Goal: Information Seeking & Learning: Learn about a topic

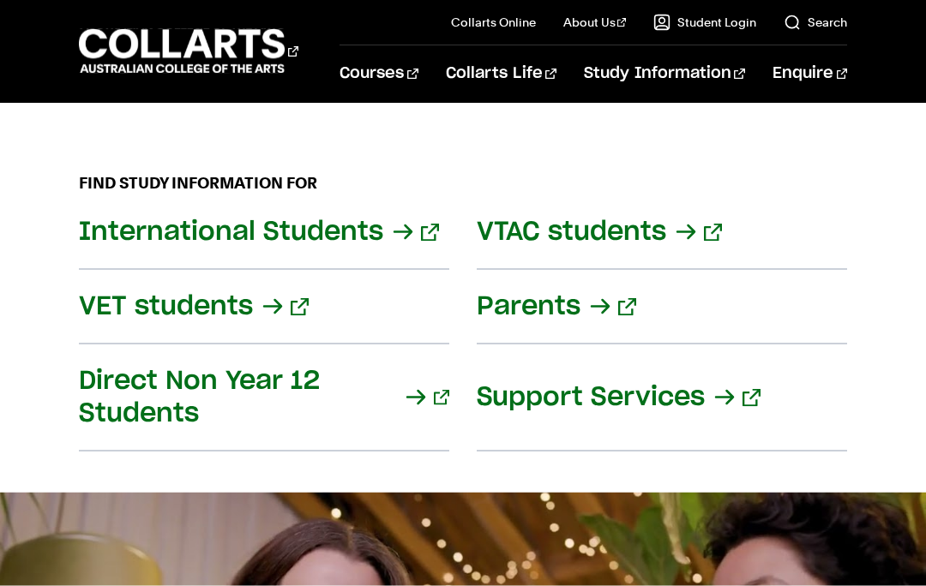
scroll to position [2513, 0]
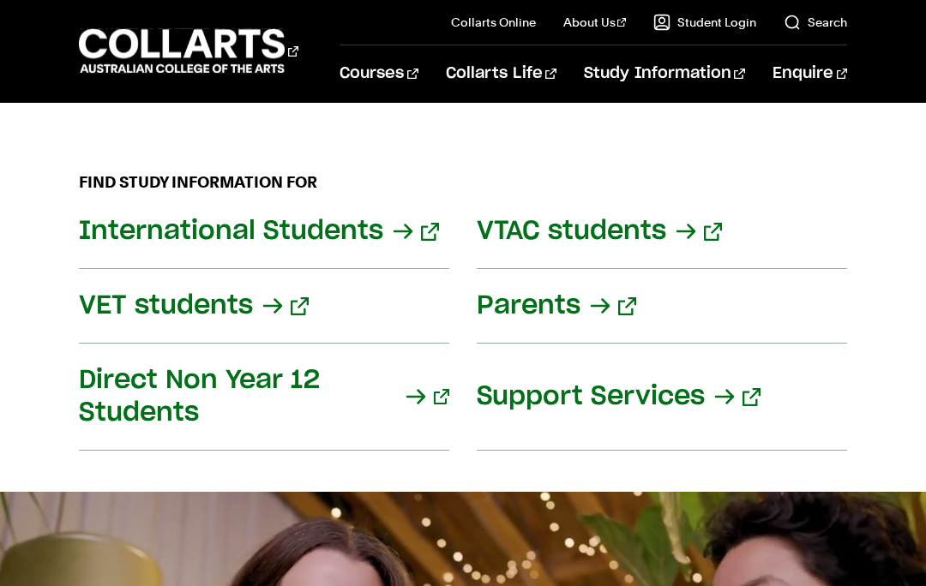
click at [741, 372] on link "Support Services" at bounding box center [662, 397] width 370 height 107
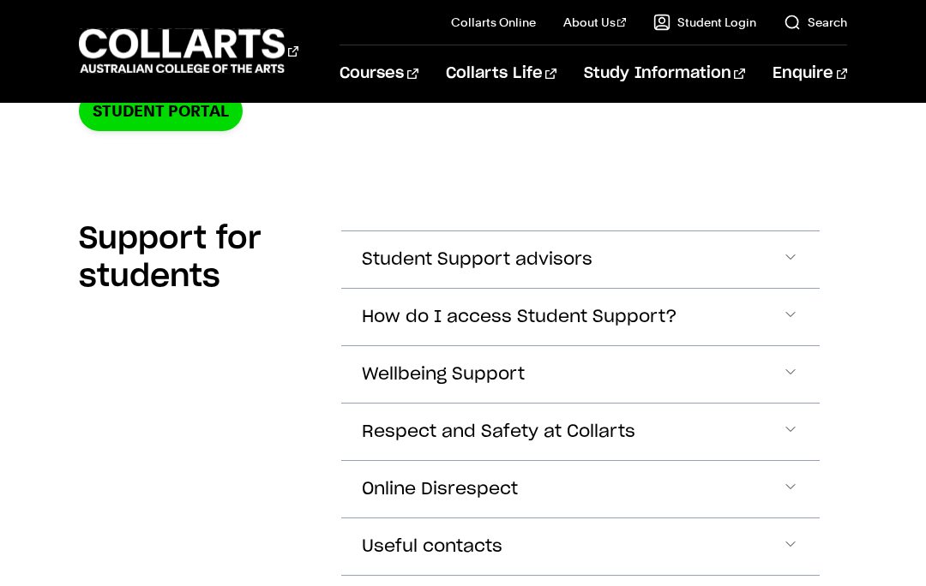
click at [803, 288] on button "Wellbeing Support" at bounding box center [580, 259] width 478 height 57
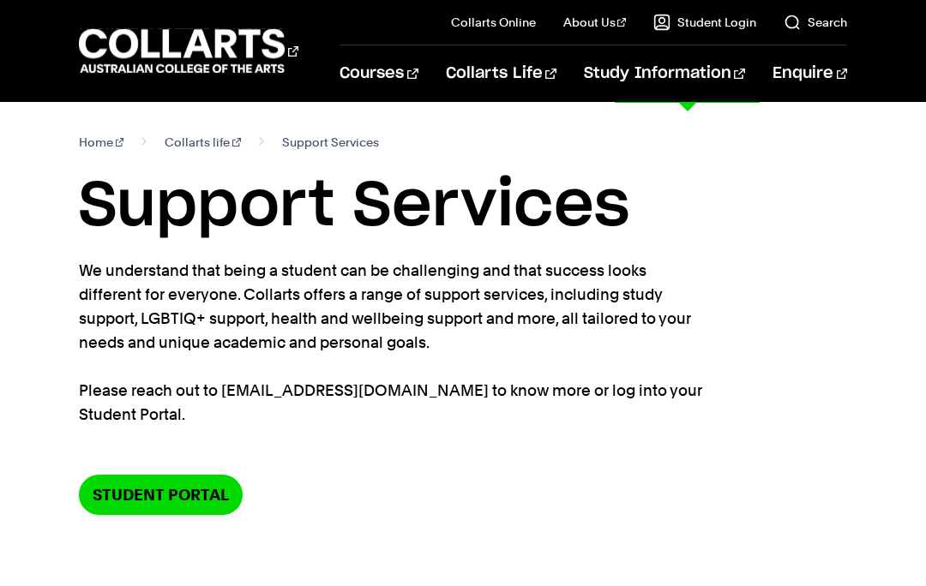
click at [770, 381] on link "Handbook, Forms & Policies" at bounding box center [723, 378] width 247 height 48
click at [724, 182] on link "Support Services" at bounding box center [723, 183] width 247 height 48
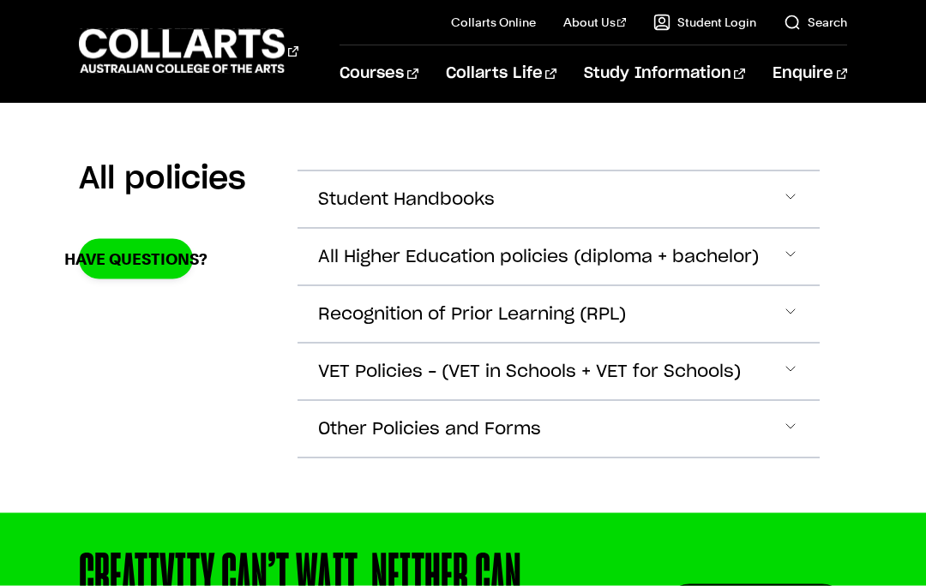
scroll to position [382, 0]
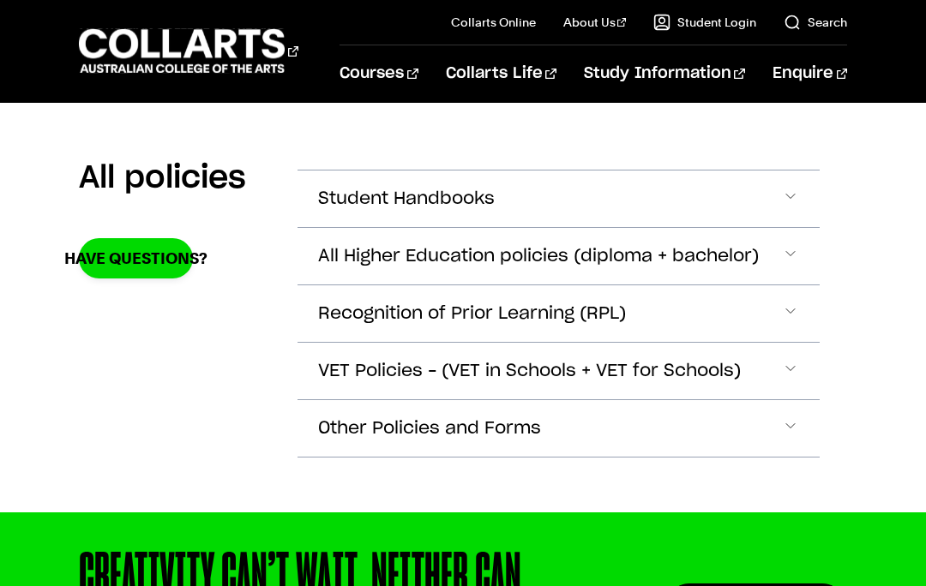
click at [785, 210] on span "Accordion Section" at bounding box center [790, 199] width 17 height 22
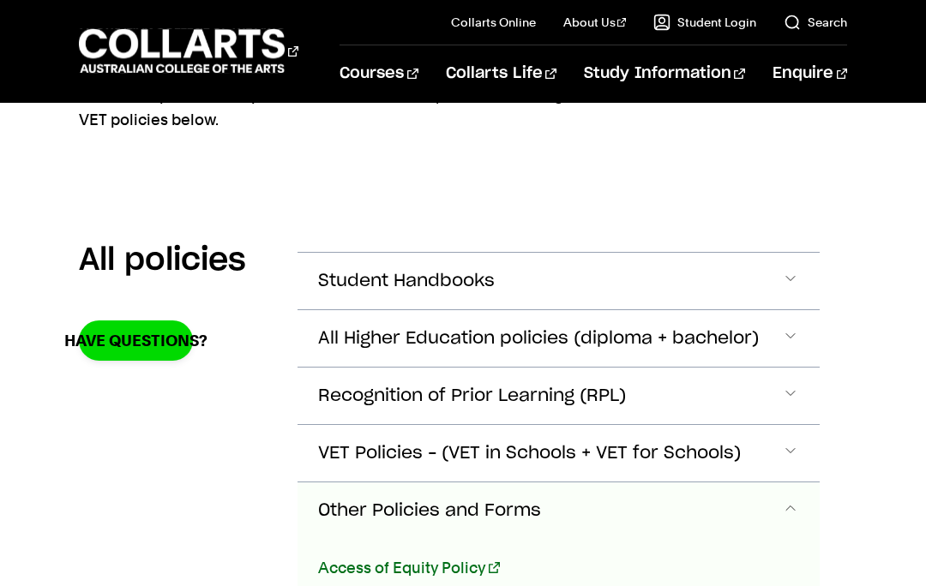
scroll to position [299, 0]
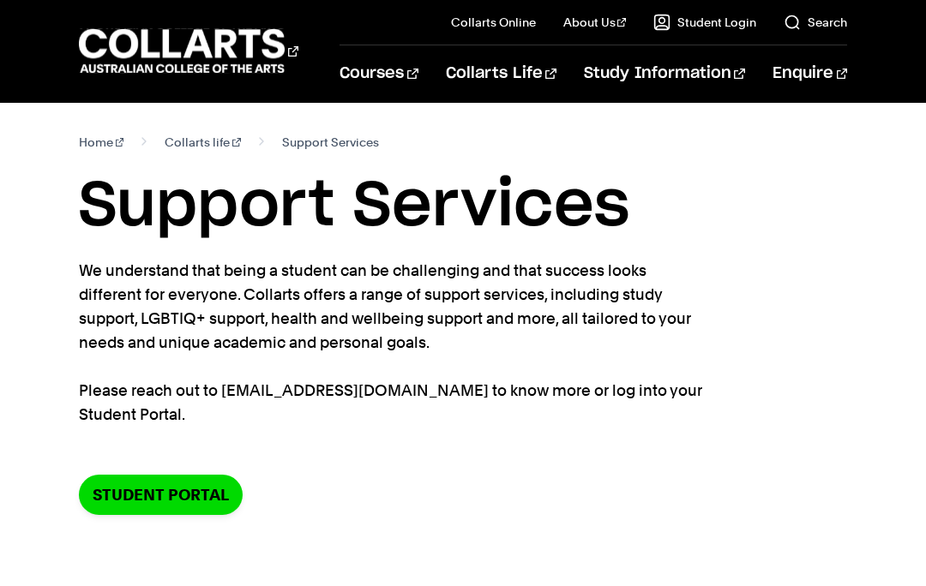
click at [594, 153] on link "Faculty" at bounding box center [622, 159] width 144 height 24
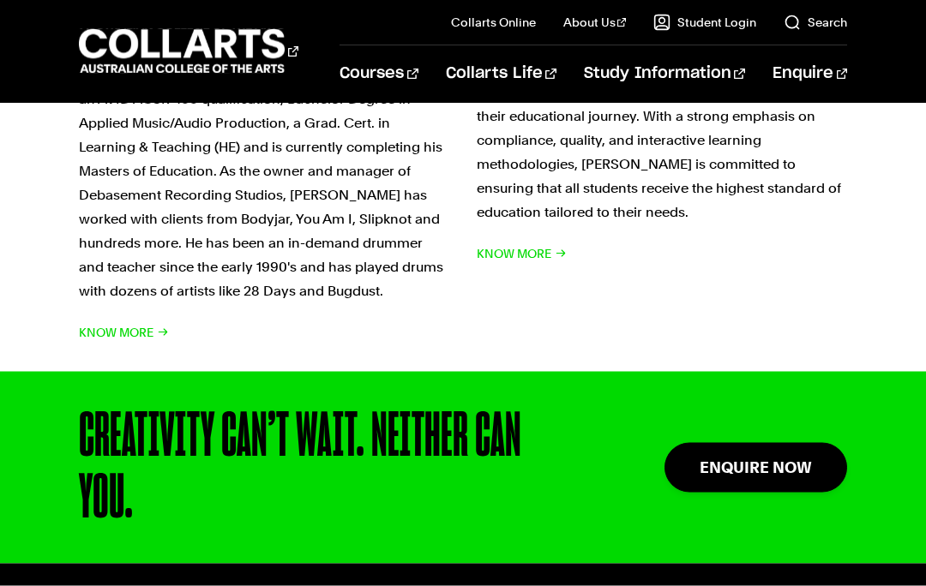
scroll to position [5956, 0]
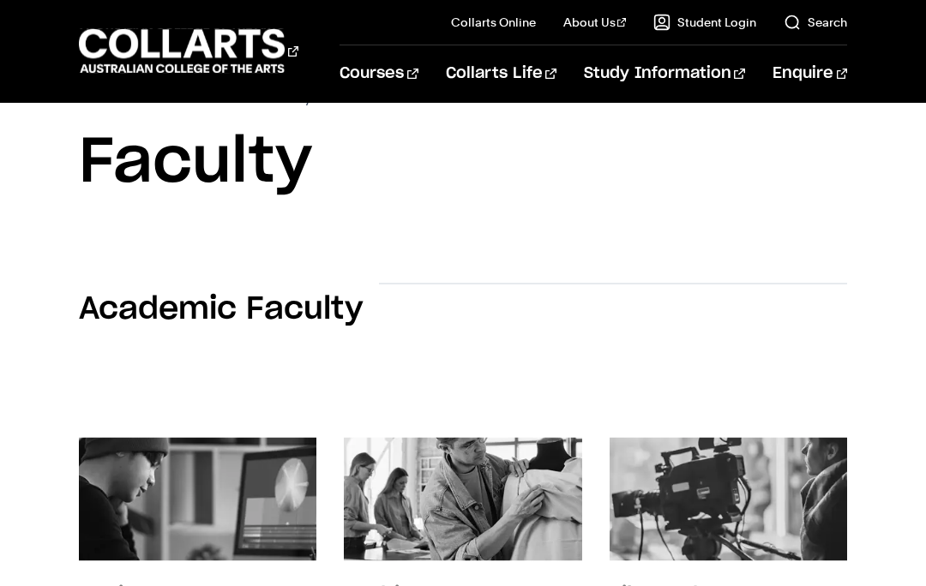
scroll to position [0, 0]
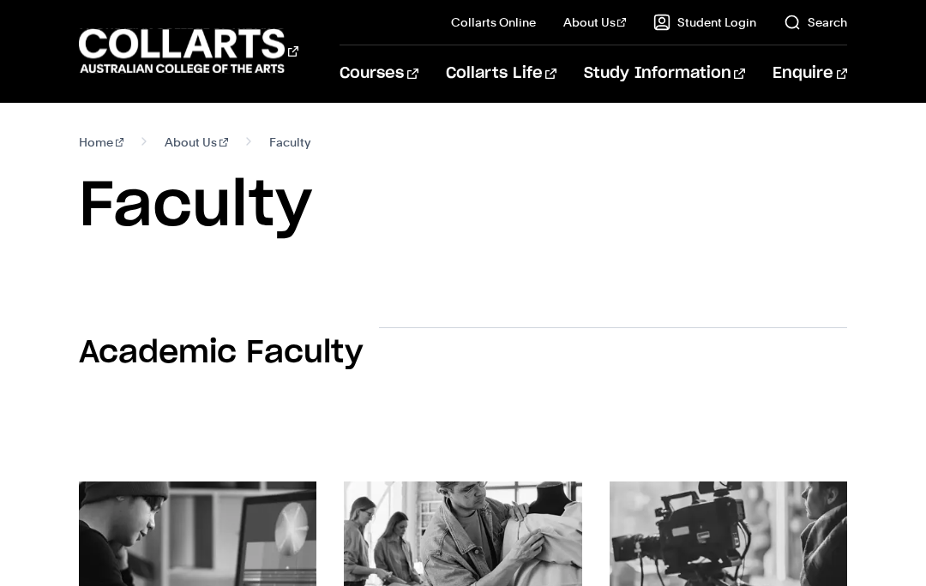
click at [593, 165] on link "Faculty" at bounding box center [622, 159] width 144 height 24
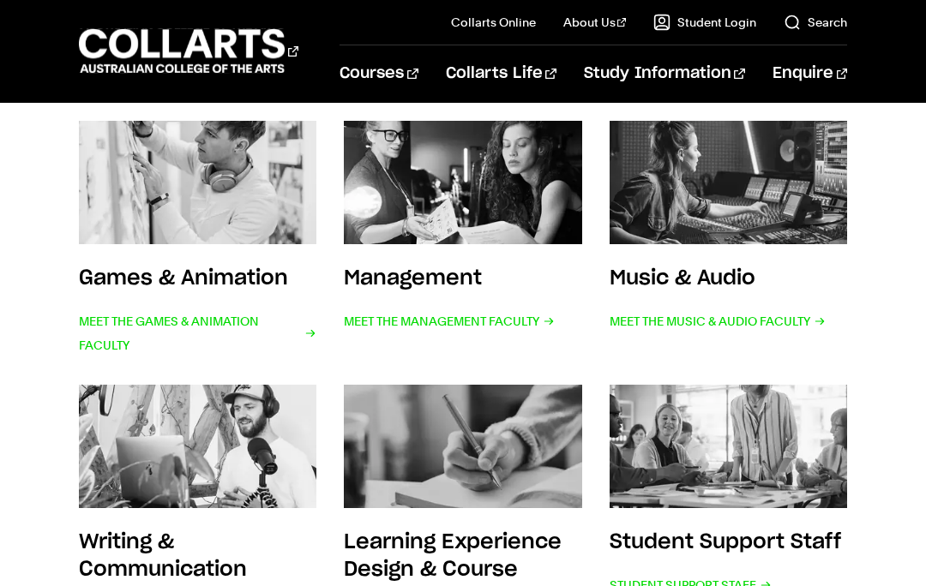
scroll to position [632, 0]
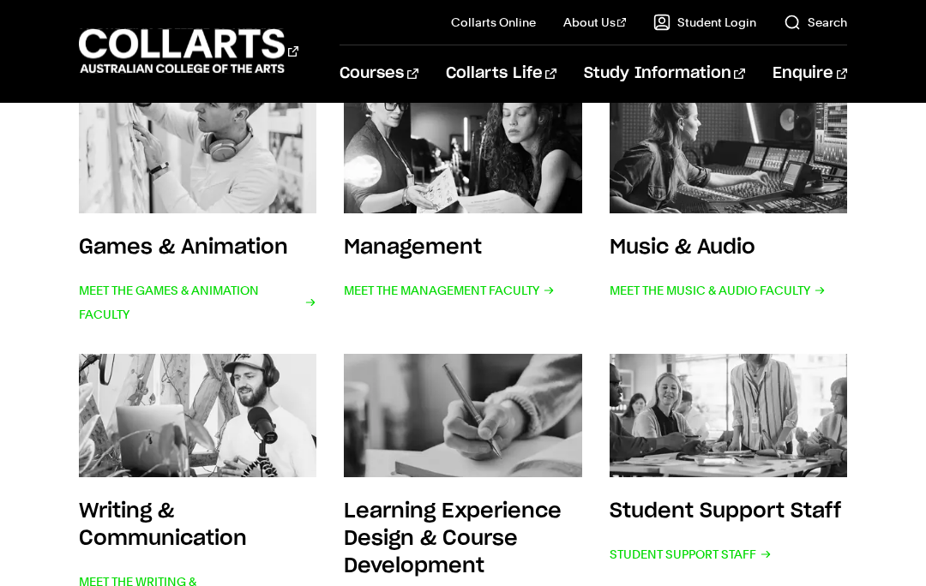
click at [803, 489] on link "Student Support Staff Student Support Staff" at bounding box center [728, 499] width 237 height 291
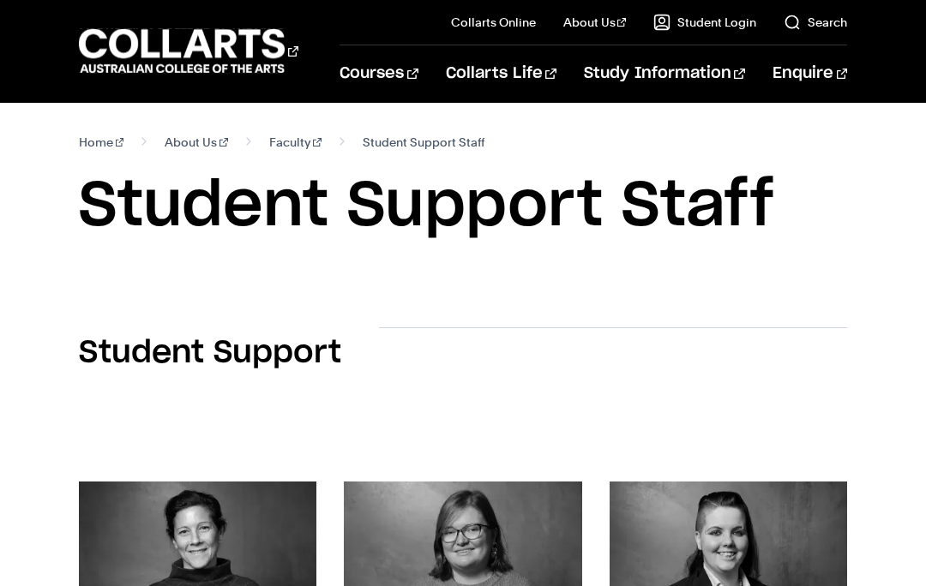
click at [526, 61] on link "Study 100% online" at bounding box center [509, 70] width 144 height 24
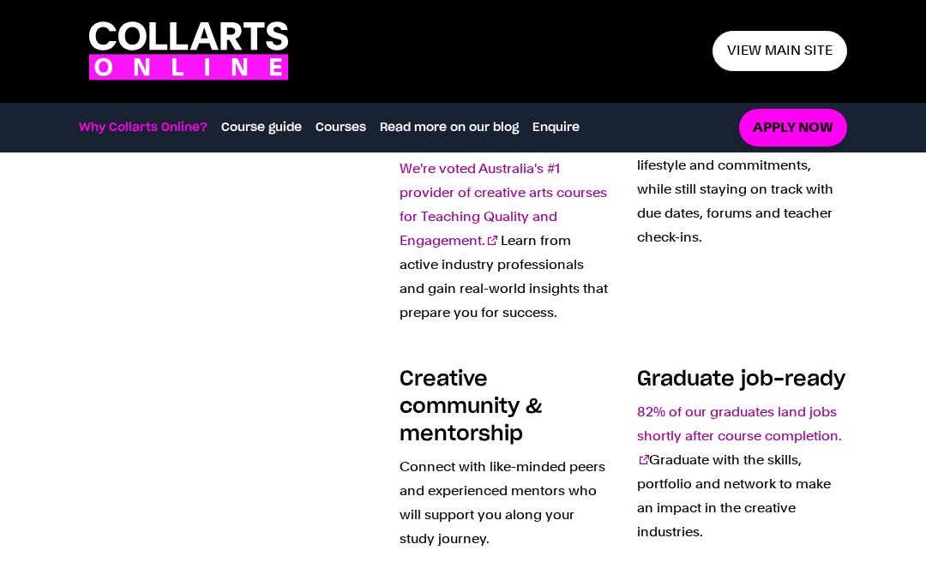
scroll to position [637, 0]
click at [780, 430] on link "82% of our graduates land jobs shortly after course completion." at bounding box center [739, 437] width 205 height 64
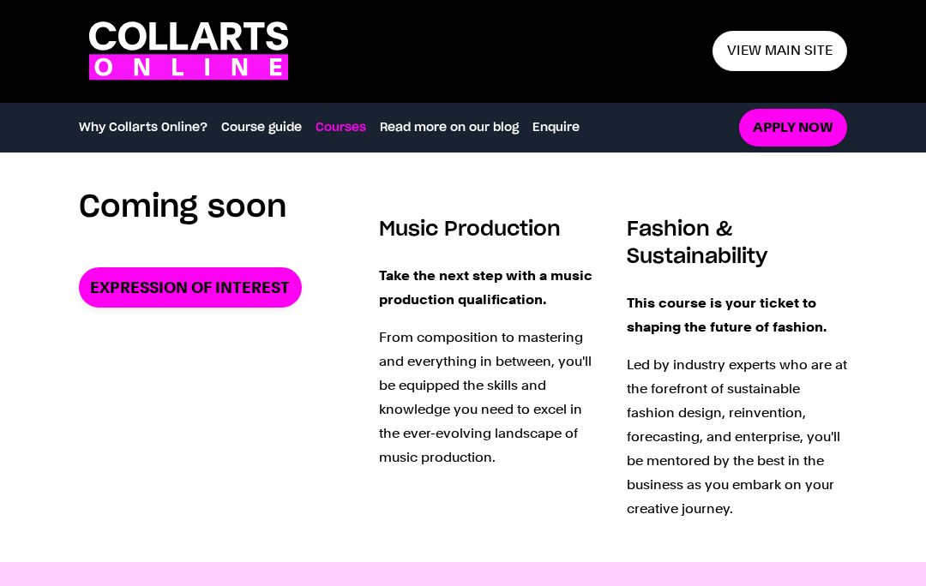
scroll to position [2217, 0]
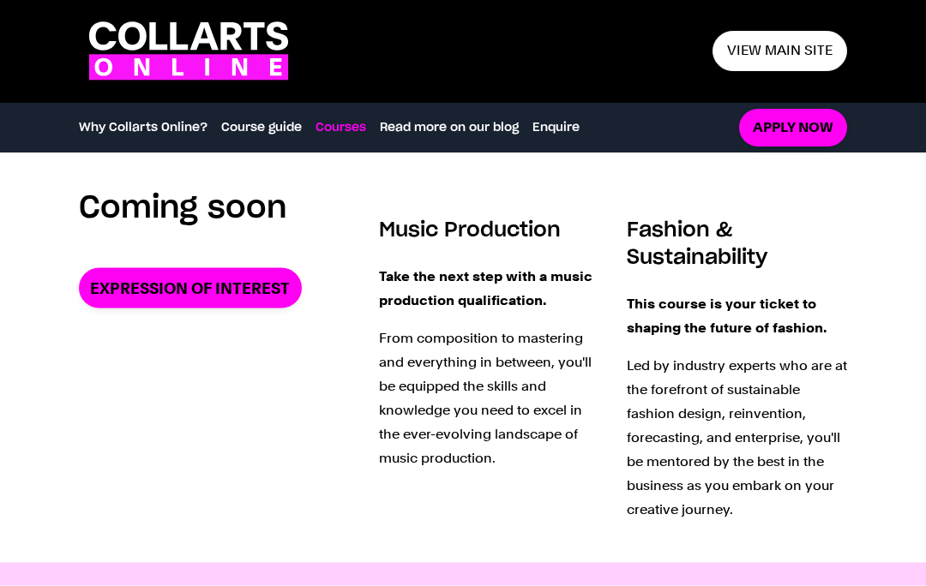
click at [237, 285] on link "Expression of Interest" at bounding box center [190, 288] width 223 height 40
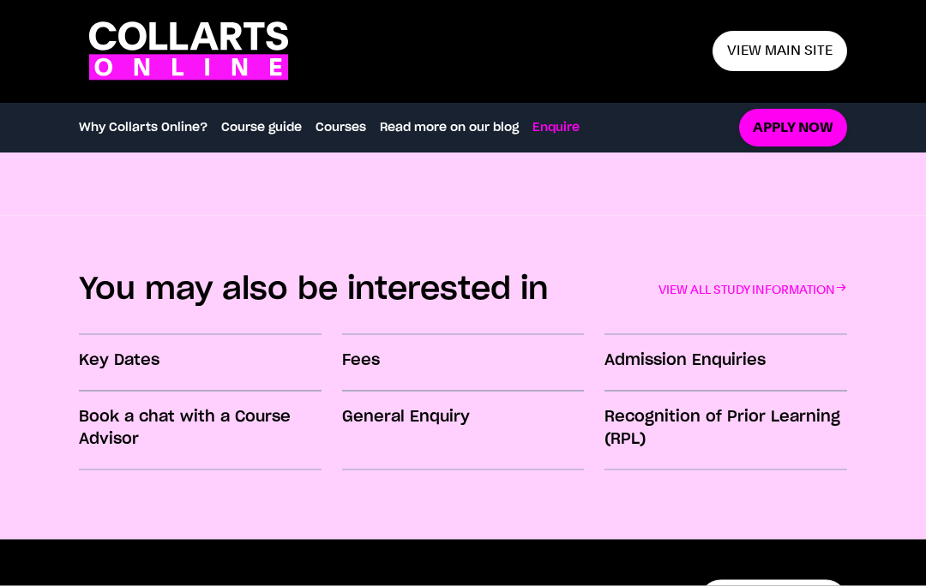
scroll to position [3002, 0]
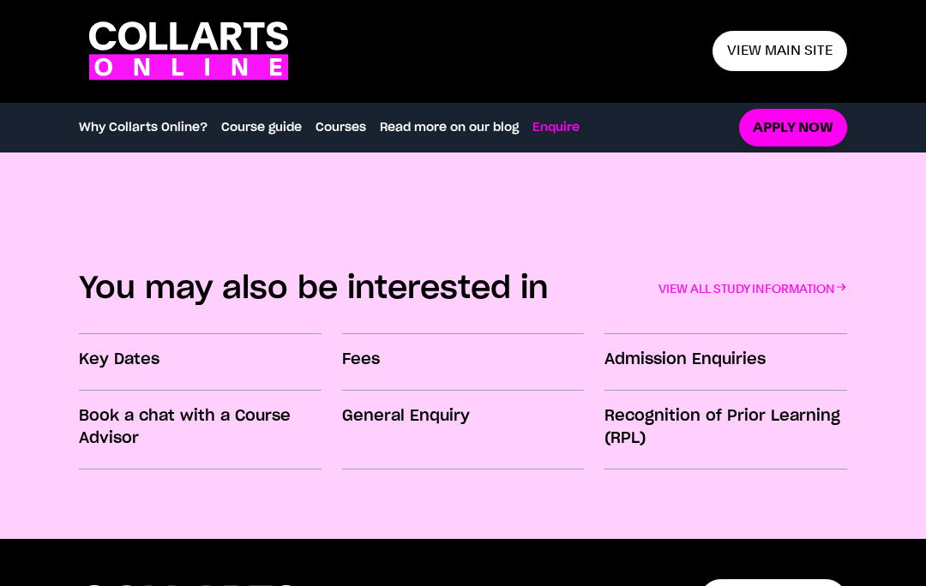
click at [406, 355] on h3 "Fees" at bounding box center [463, 360] width 243 height 22
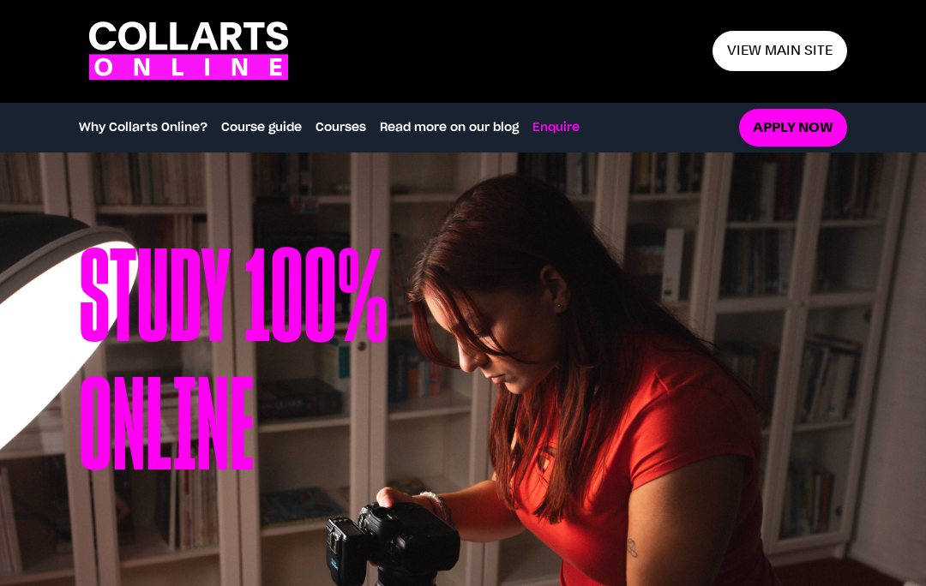
scroll to position [3077, 0]
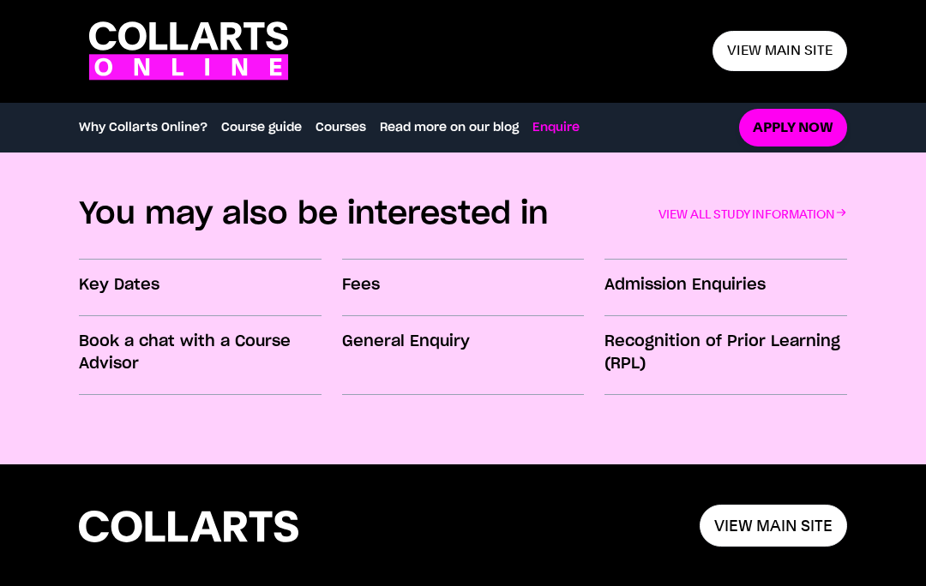
click at [378, 279] on h3 "Fees" at bounding box center [463, 285] width 243 height 22
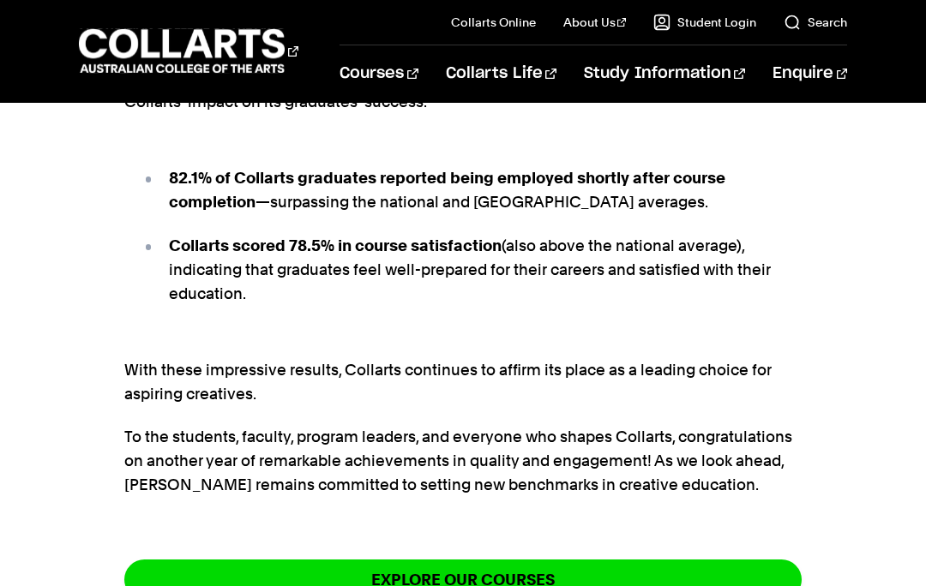
scroll to position [3480, 0]
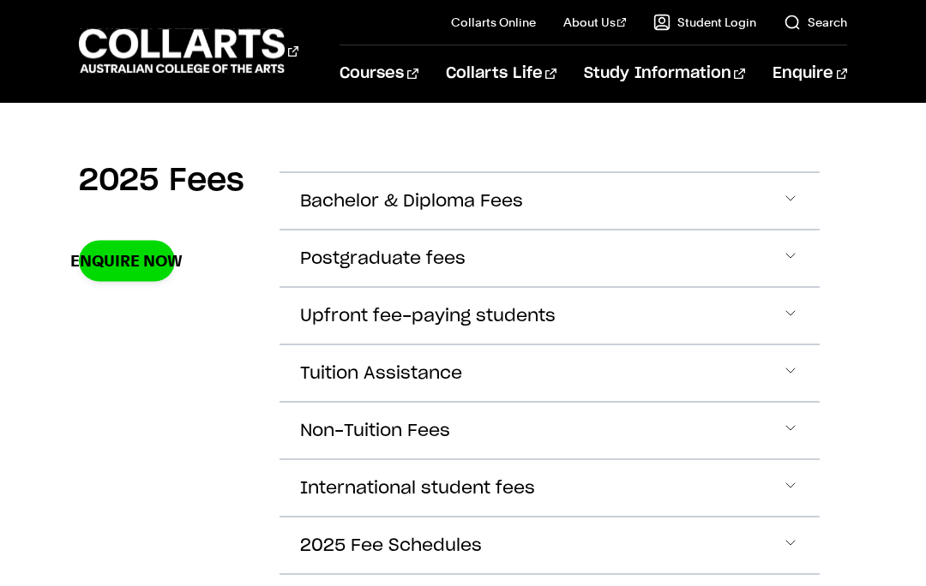
scroll to position [586, 0]
click at [809, 230] on button "Upfront fee-paying students" at bounding box center [549, 201] width 540 height 57
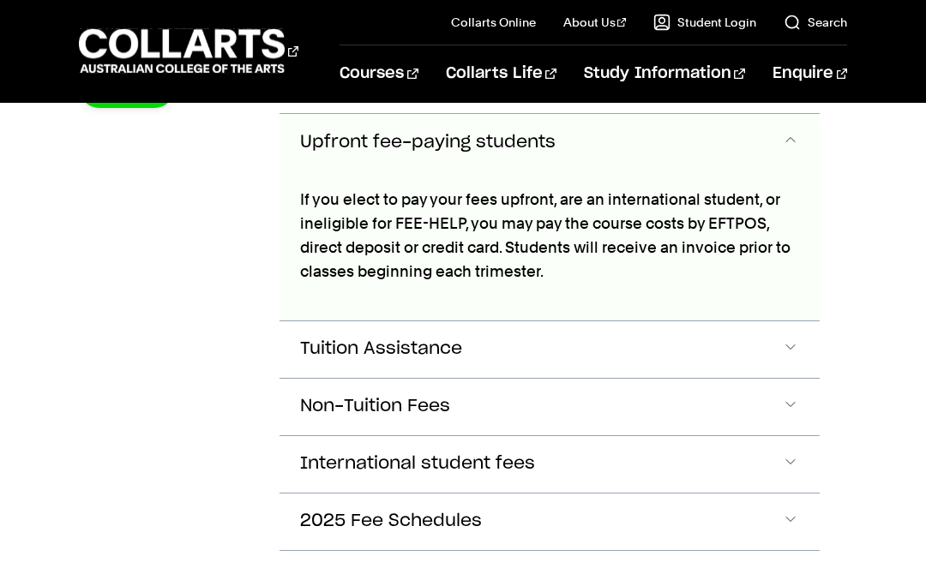
scroll to position [754, 0]
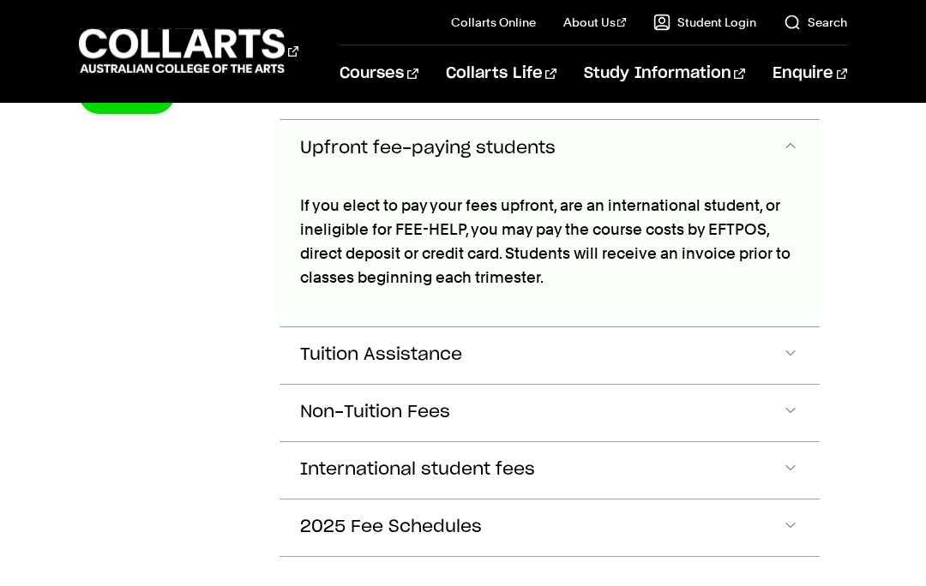
click at [801, 62] on button "Non-Tuition Fees" at bounding box center [549, 33] width 540 height 57
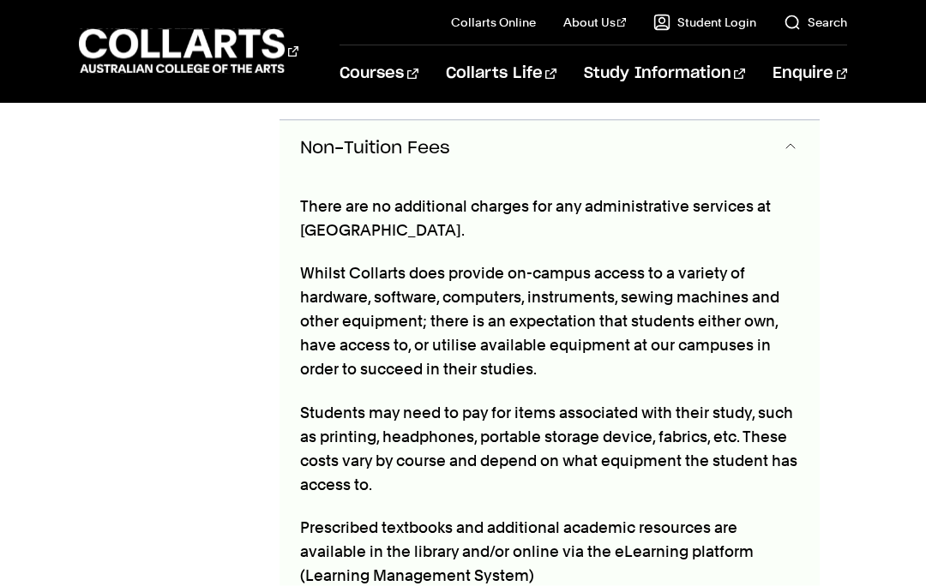
scroll to position [1022, 0]
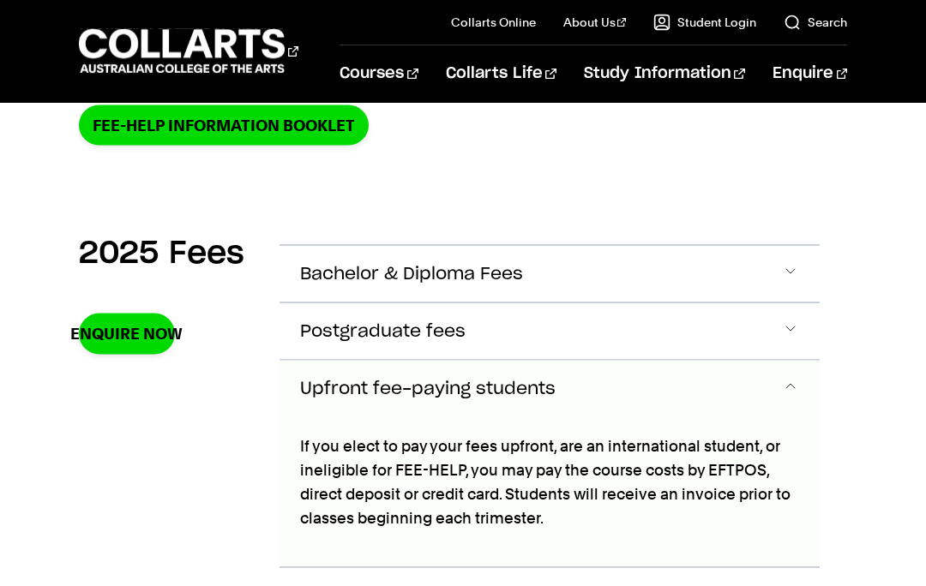
scroll to position [534, 0]
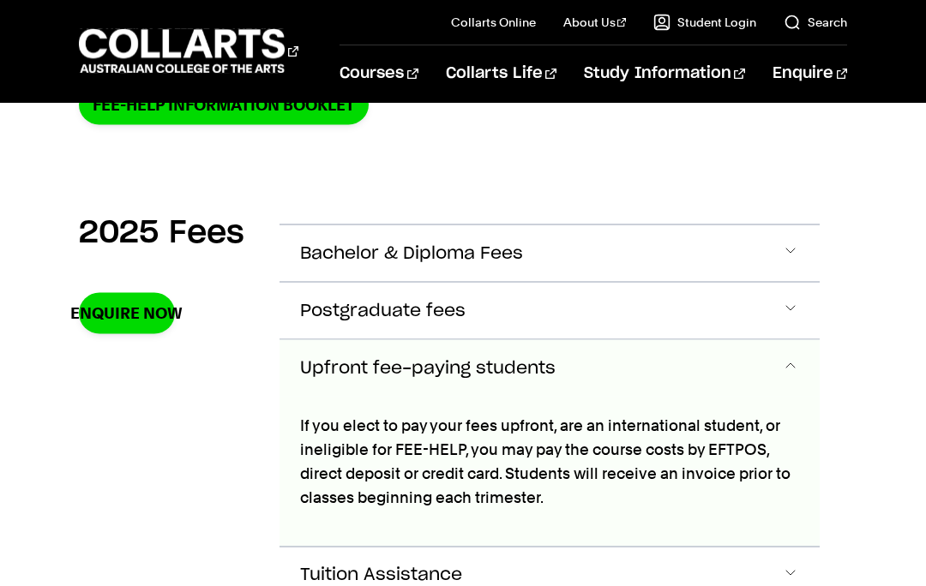
click at [679, 282] on button "Postgraduate fees" at bounding box center [549, 253] width 540 height 57
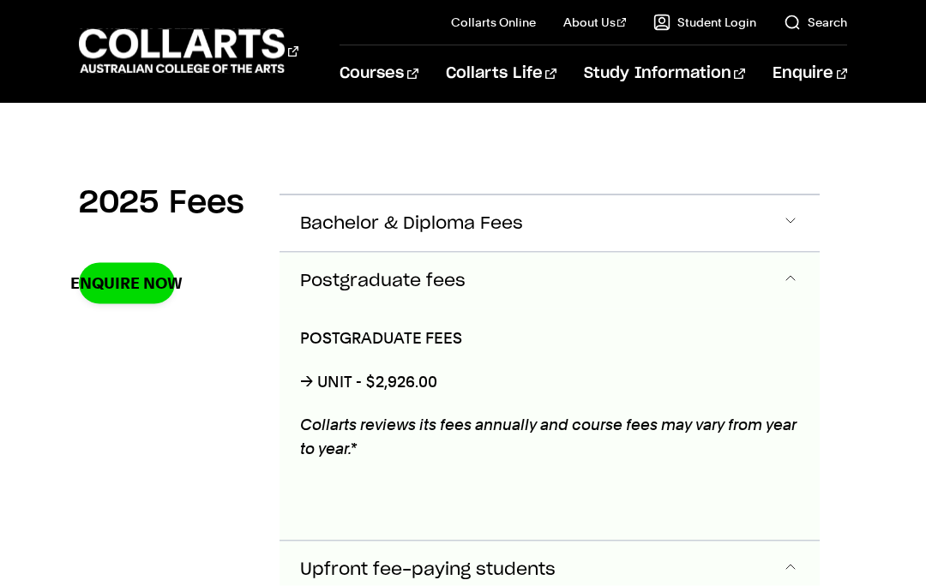
scroll to position [537, 0]
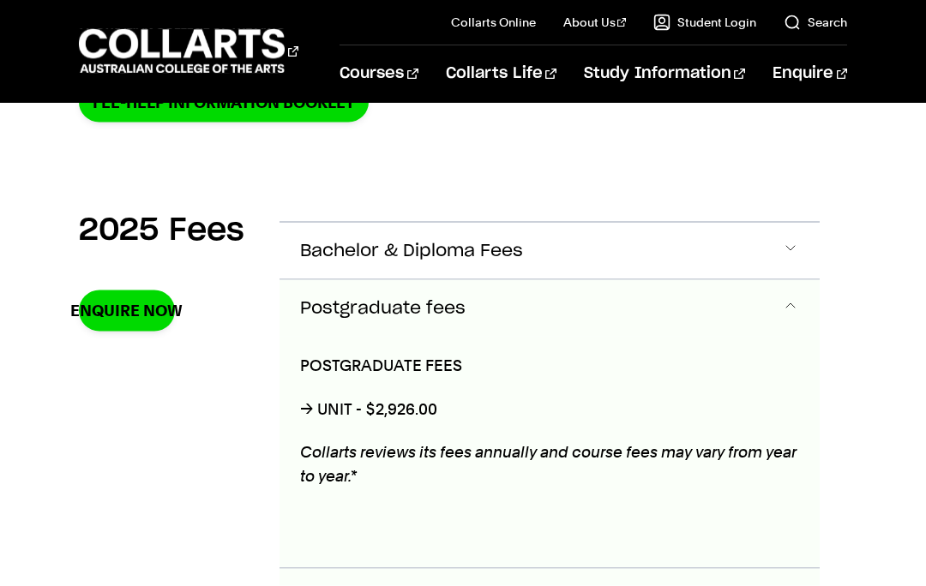
click at [610, 246] on button "Bachelor & Diploma Fees" at bounding box center [549, 251] width 540 height 57
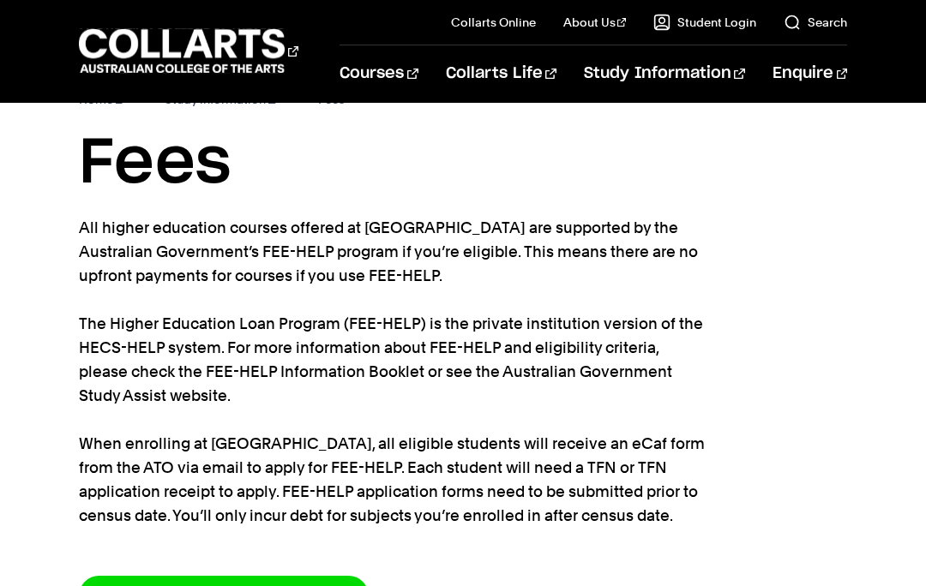
scroll to position [0, 0]
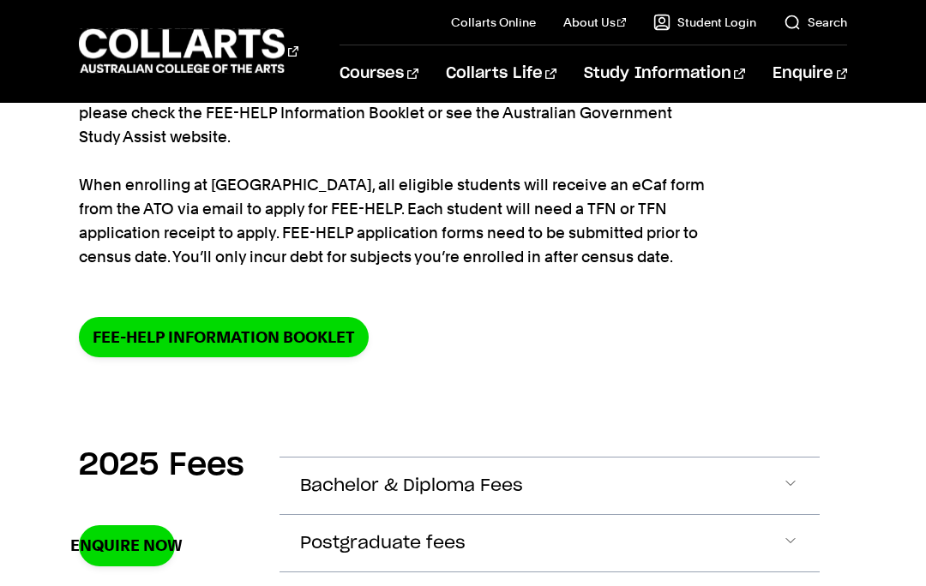
click at [656, 483] on button "Bachelor & Diploma Fees" at bounding box center [549, 486] width 540 height 57
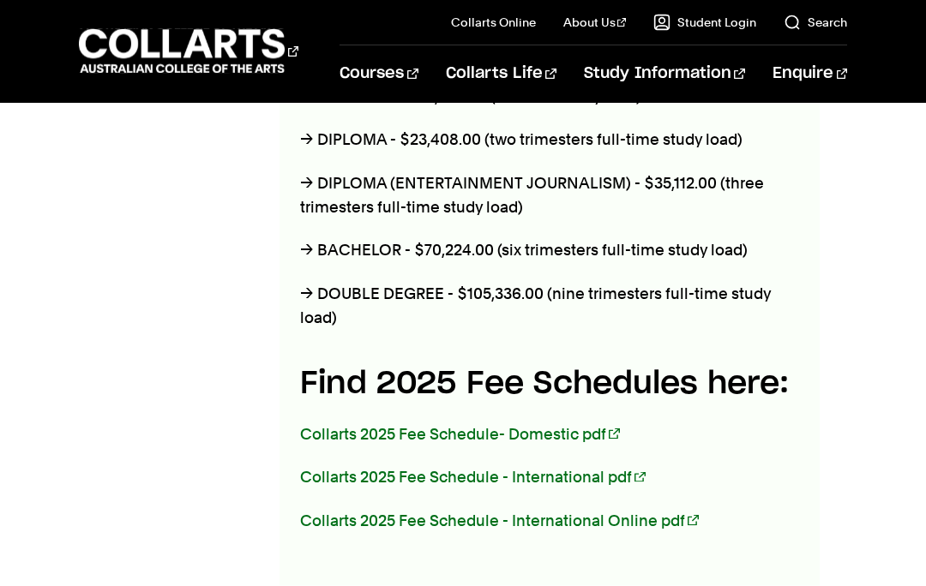
scroll to position [855, 0]
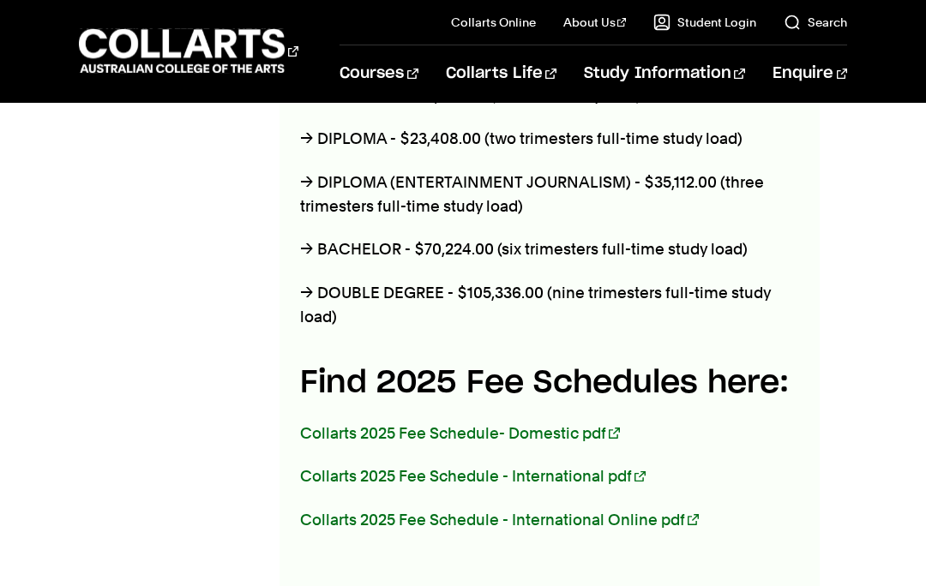
click at [544, 429] on link "Collarts 2025 Fee Schedule- Domestic pdf" at bounding box center [460, 433] width 320 height 18
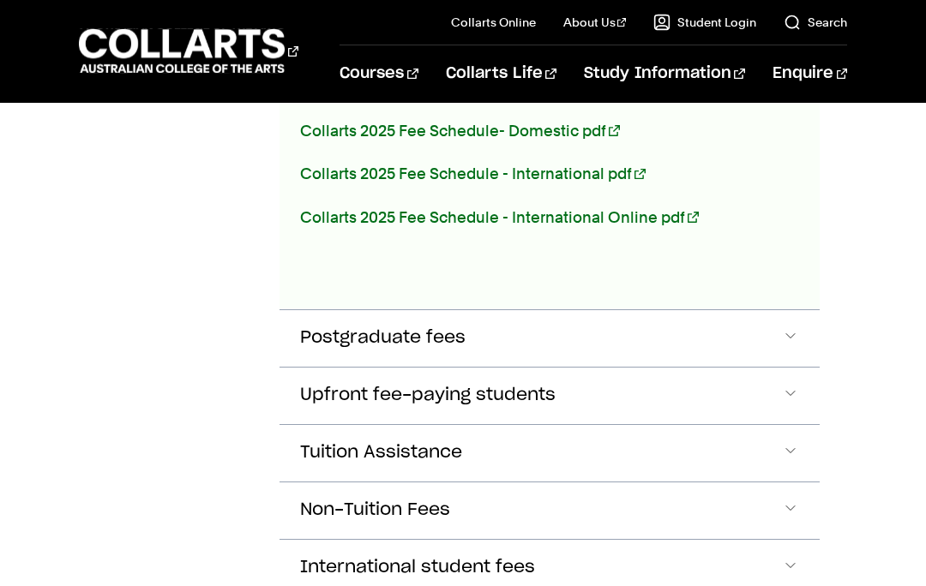
scroll to position [1176, 0]
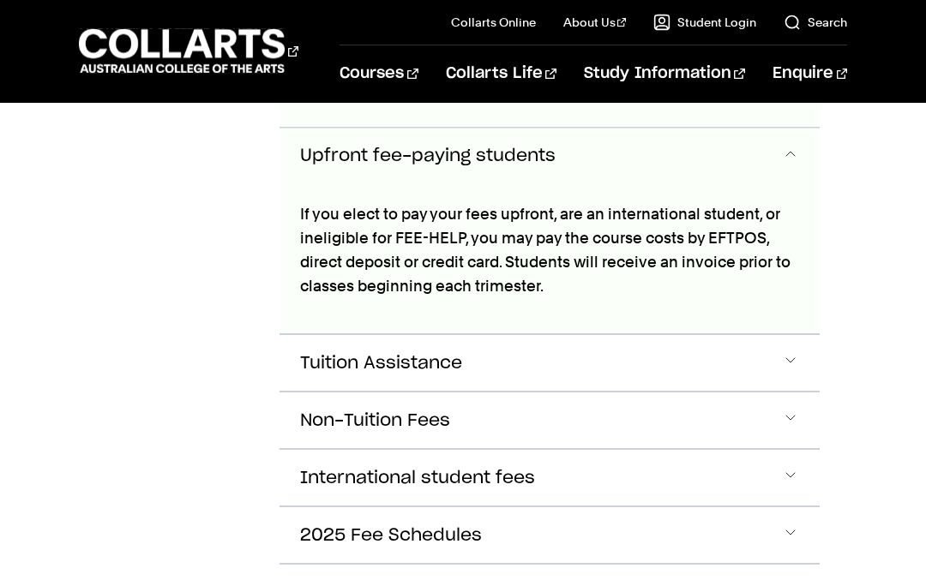
scroll to position [1629, 0]
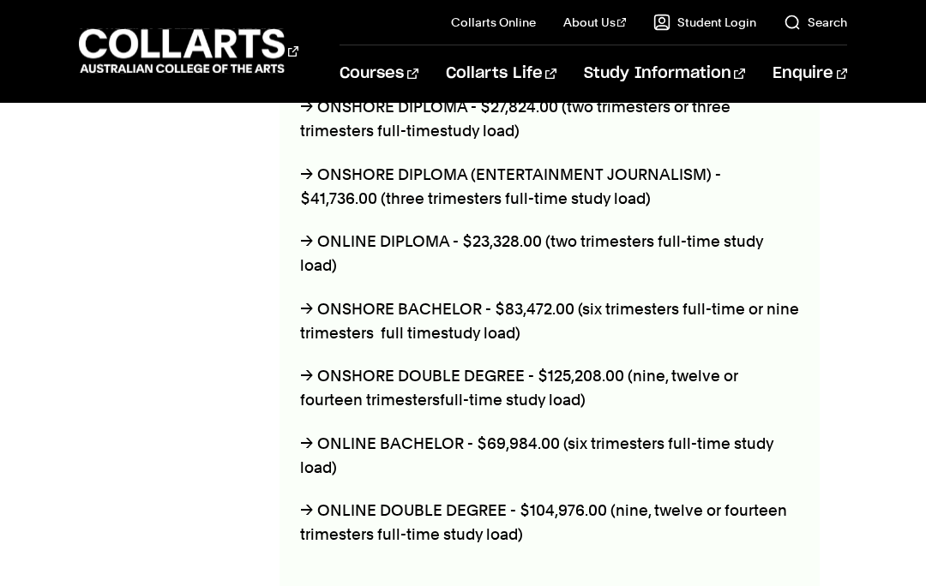
scroll to position [2382, 0]
